Goal: Task Accomplishment & Management: Use online tool/utility

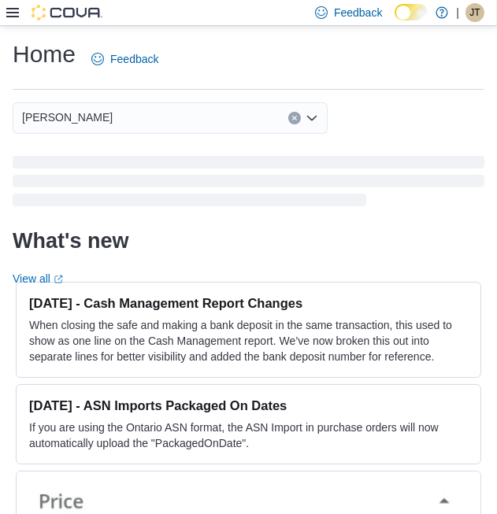
click at [12, 8] on icon at bounding box center [12, 12] width 13 height 9
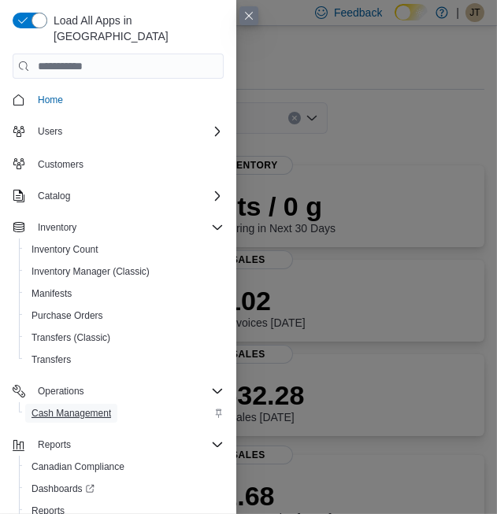
click at [95, 407] on span "Cash Management" at bounding box center [71, 413] width 80 height 13
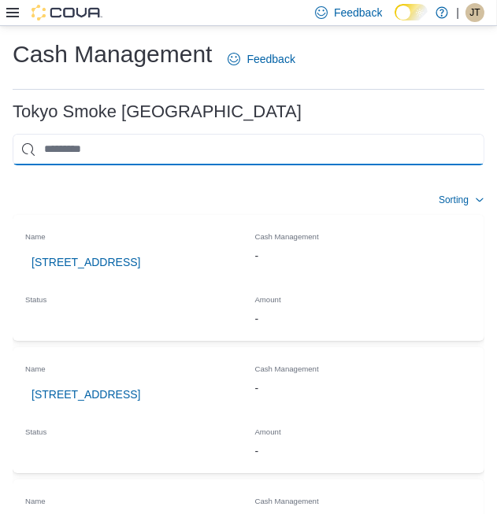
drag, startPoint x: 63, startPoint y: 150, endPoint x: 173, endPoint y: 191, distance: 117.9
click at [98, 158] on input "This is a search bar. As you type, the results lower in the page will automatic…" at bounding box center [249, 149] width 472 height 31
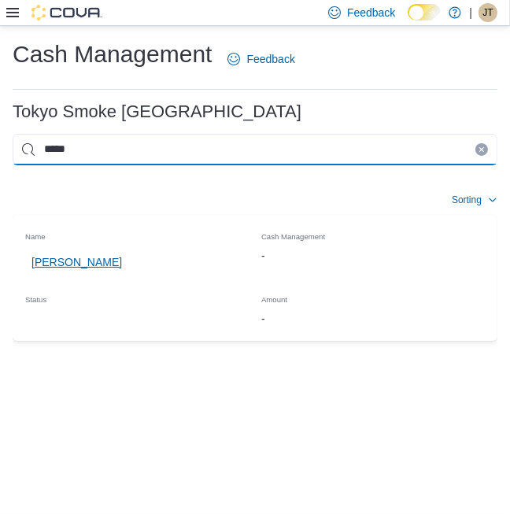
type input "*****"
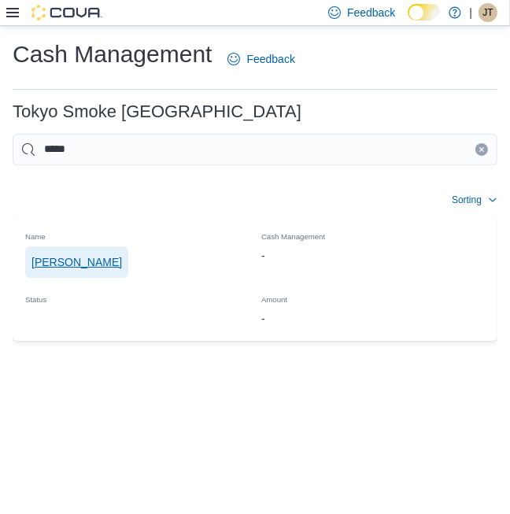
click at [81, 260] on span "[PERSON_NAME]" at bounding box center [76, 262] width 91 height 16
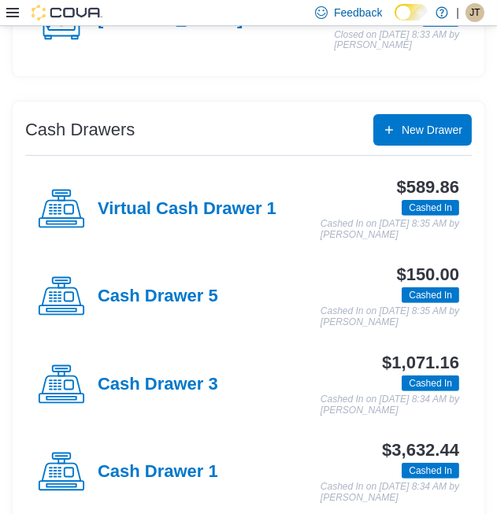
scroll to position [437, 0]
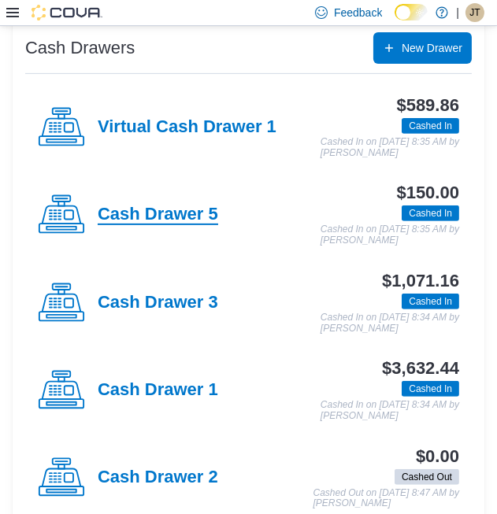
click at [169, 214] on h4 "Cash Drawer 5" at bounding box center [158, 215] width 120 height 20
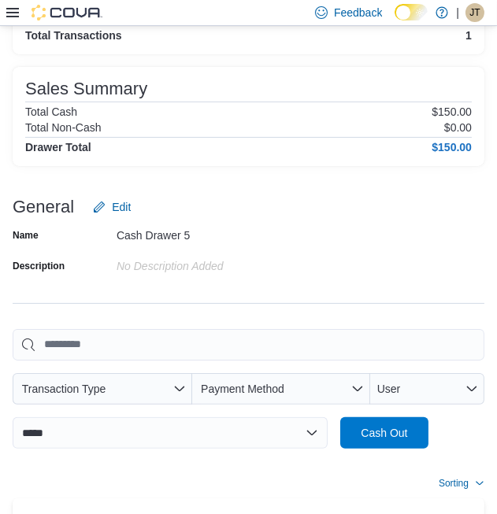
scroll to position [262, 0]
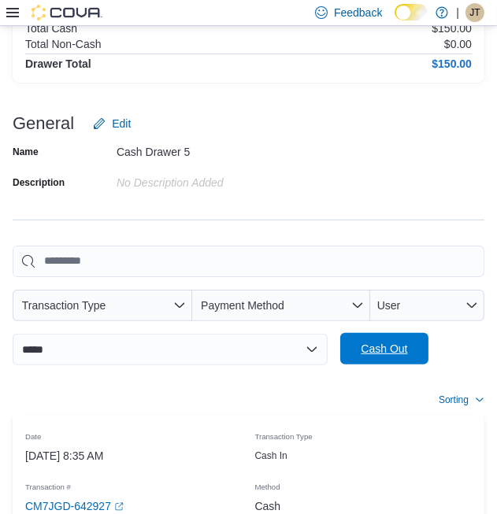
click at [378, 345] on span "Cash Out" at bounding box center [384, 349] width 46 height 16
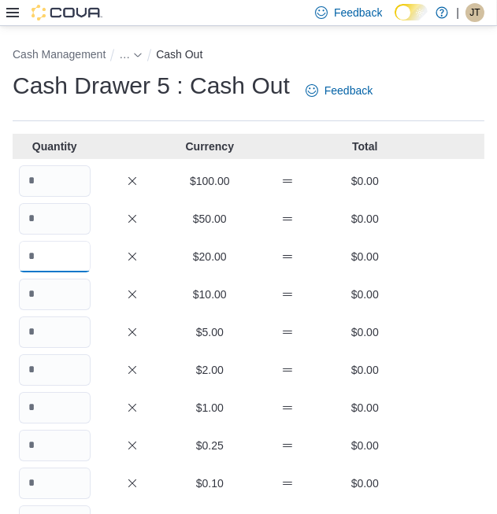
click at [75, 261] on input "Quantity" at bounding box center [55, 256] width 72 height 31
type input "*"
drag, startPoint x: 32, startPoint y: 299, endPoint x: 111, endPoint y: 111, distance: 204.0
click at [76, 195] on div "Quantity Currency Total $100.00 $0.00 $50.00 $0.00 * $20.00 $80.00 $10.00 $0.00…" at bounding box center [249, 397] width 472 height 527
type input "*"
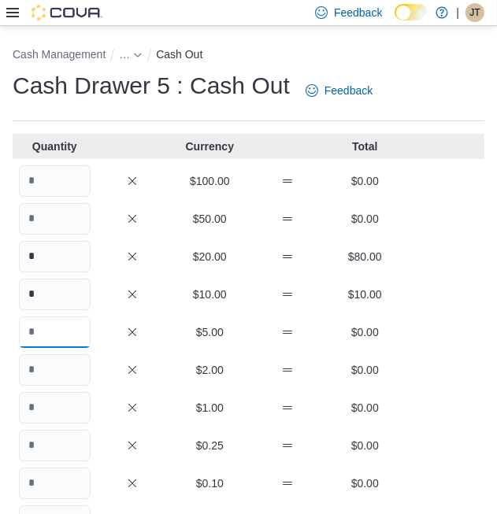
drag, startPoint x: 35, startPoint y: 337, endPoint x: 38, endPoint y: 320, distance: 16.8
click at [32, 329] on input "Quantity" at bounding box center [55, 332] width 72 height 31
type input "*"
drag, startPoint x: 59, startPoint y: 374, endPoint x: 3, endPoint y: 306, distance: 88.4
click at [43, 354] on input "Quantity" at bounding box center [55, 369] width 72 height 31
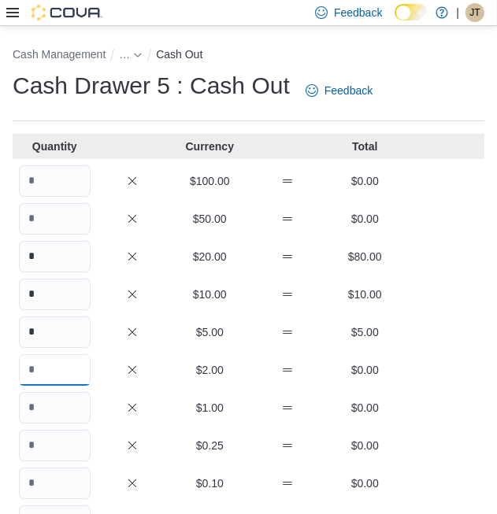
click at [70, 372] on input "Quantity" at bounding box center [55, 369] width 72 height 31
type input "*"
click at [48, 411] on input "Quantity" at bounding box center [55, 407] width 72 height 31
type input "**"
click at [50, 446] on input "Quantity" at bounding box center [55, 445] width 72 height 31
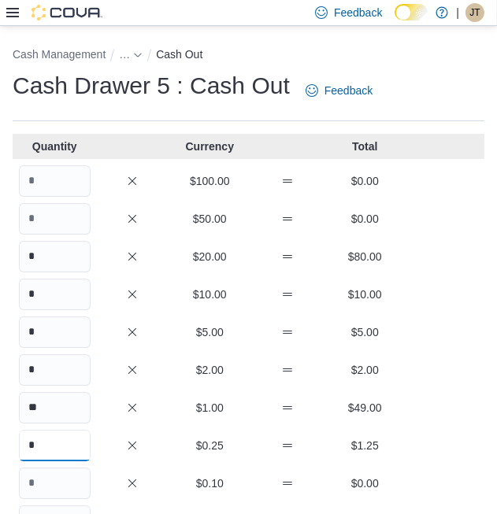
type input "*"
click at [73, 488] on input "Quantity" at bounding box center [55, 483] width 72 height 31
type input "**"
click at [440, 318] on div "* $5.00 $5.00" at bounding box center [249, 332] width 472 height 31
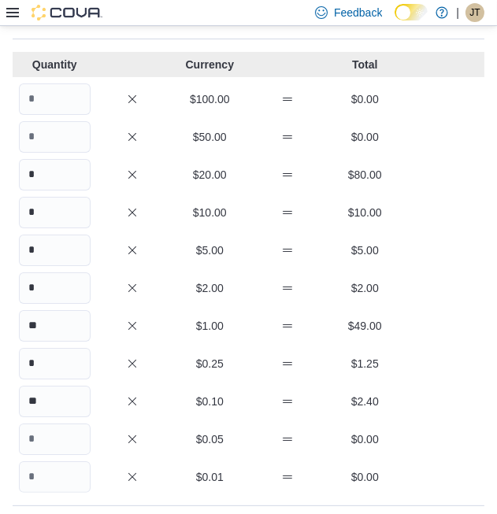
scroll to position [175, 0]
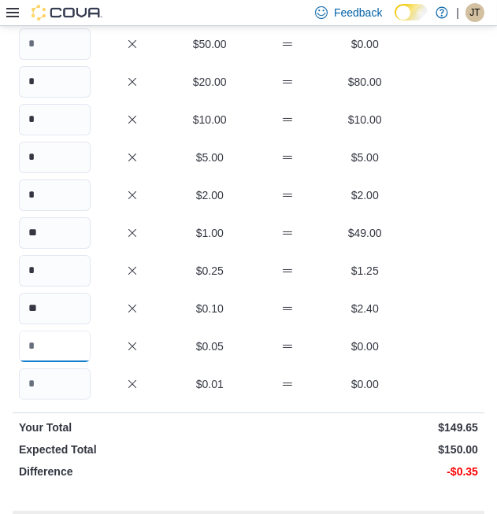
click at [54, 342] on input "Quantity" at bounding box center [55, 346] width 72 height 31
type input "*"
click at [454, 275] on div "* $0.25 $1.25" at bounding box center [249, 270] width 472 height 31
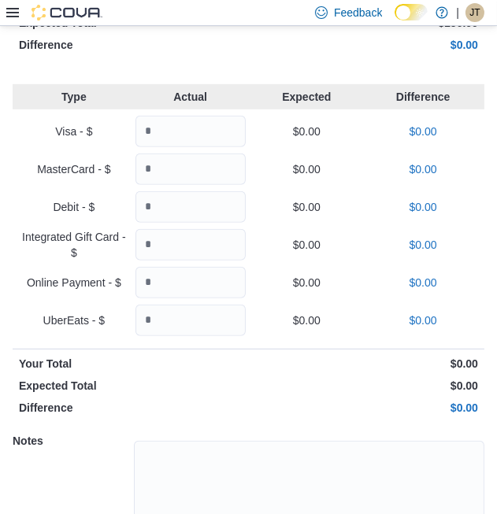
scroll to position [705, 0]
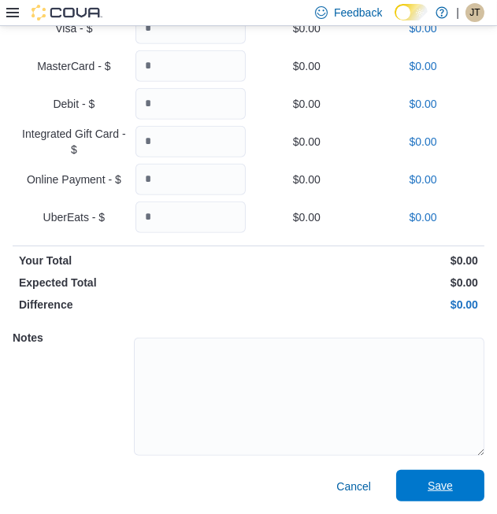
click at [453, 489] on span "Save" at bounding box center [440, 486] width 25 height 16
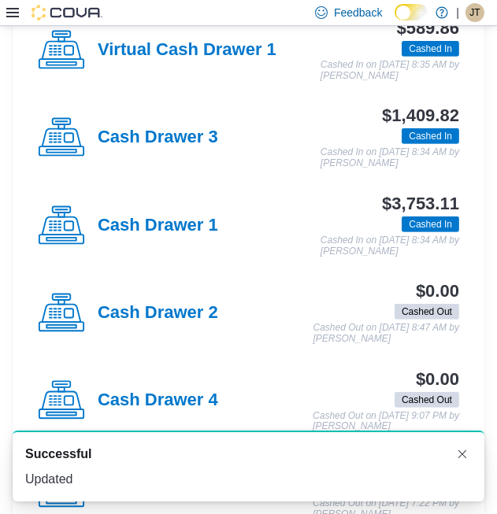
scroll to position [524, 0]
